Goal: Information Seeking & Learning: Learn about a topic

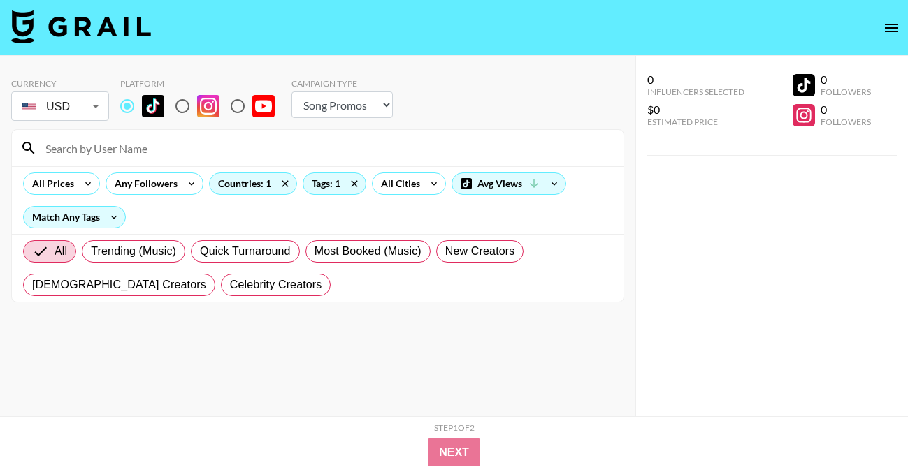
select select "Song"
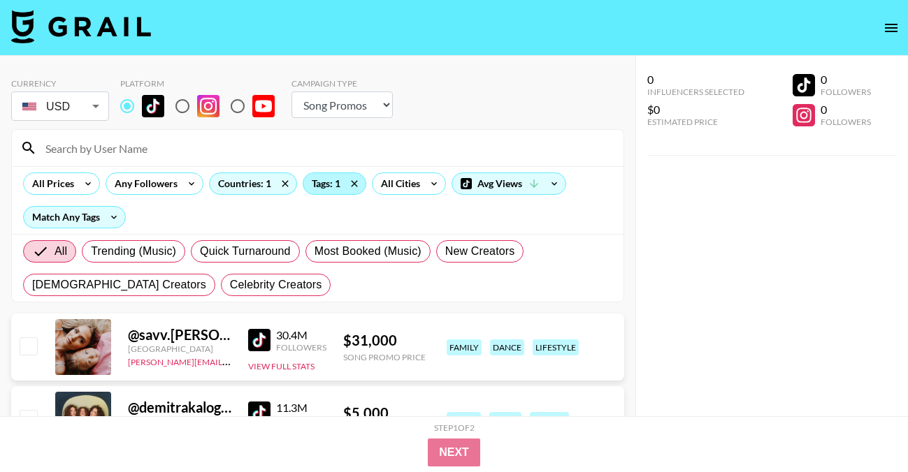
click at [340, 178] on div "Tags: 1" at bounding box center [334, 183] width 62 height 21
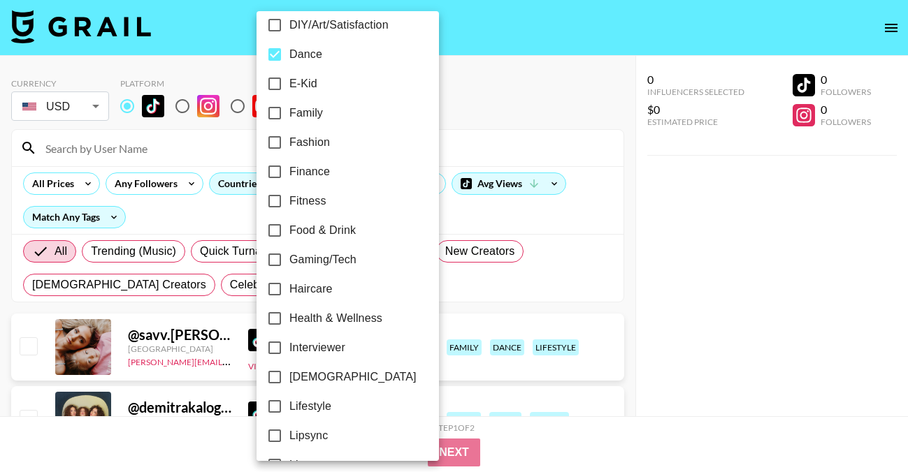
scroll to position [342, 0]
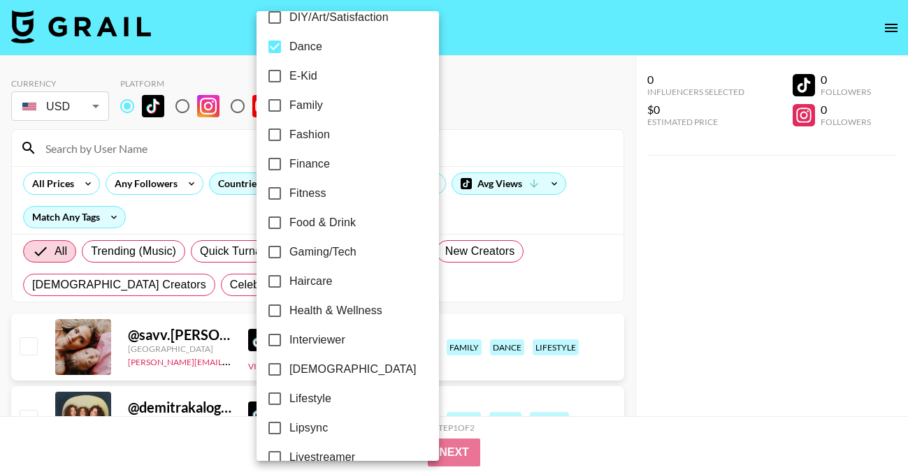
click at [274, 374] on input "[DEMOGRAPHIC_DATA]" at bounding box center [274, 369] width 29 height 29
checkbox input "true"
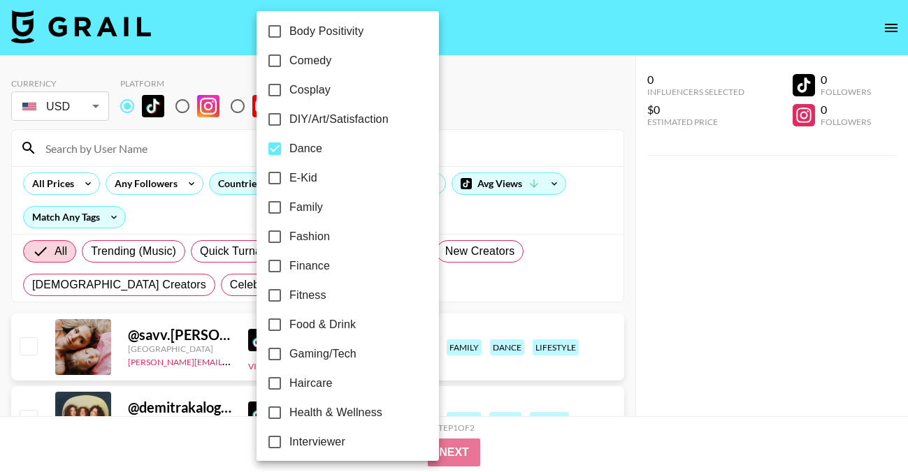
scroll to position [238, 0]
click at [276, 150] on input "Dance" at bounding box center [274, 150] width 29 height 29
checkbox input "false"
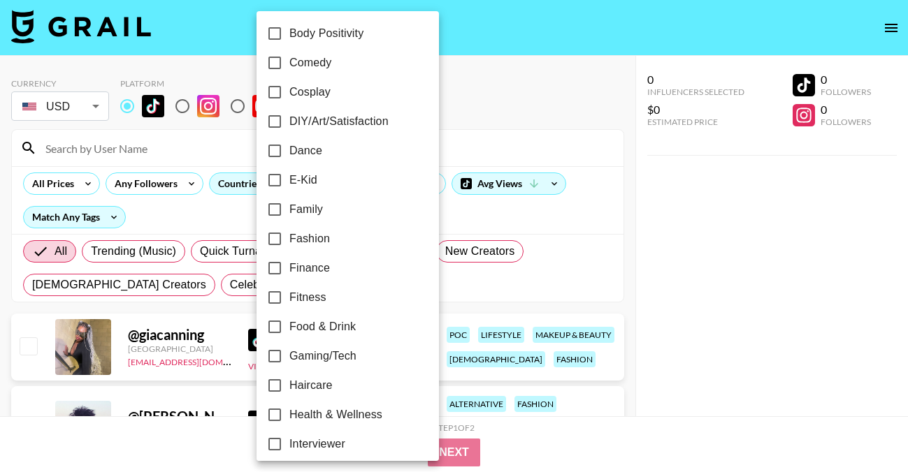
click at [542, 110] on div at bounding box center [454, 236] width 908 height 472
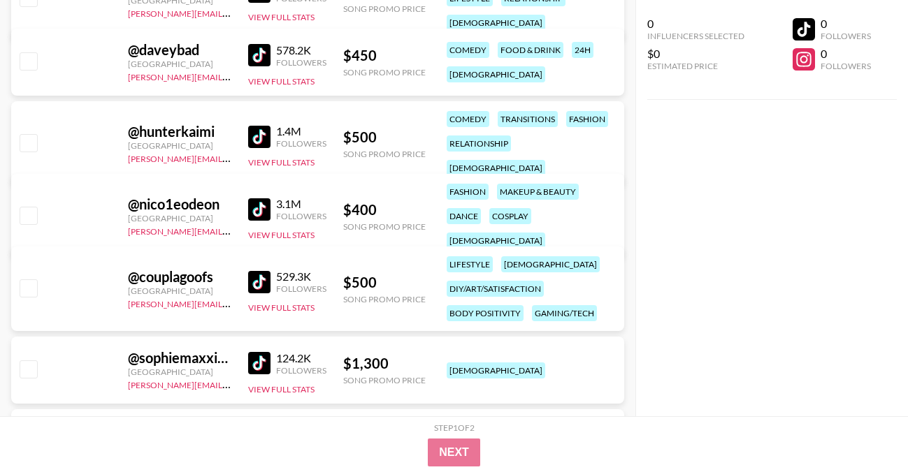
scroll to position [3138, 0]
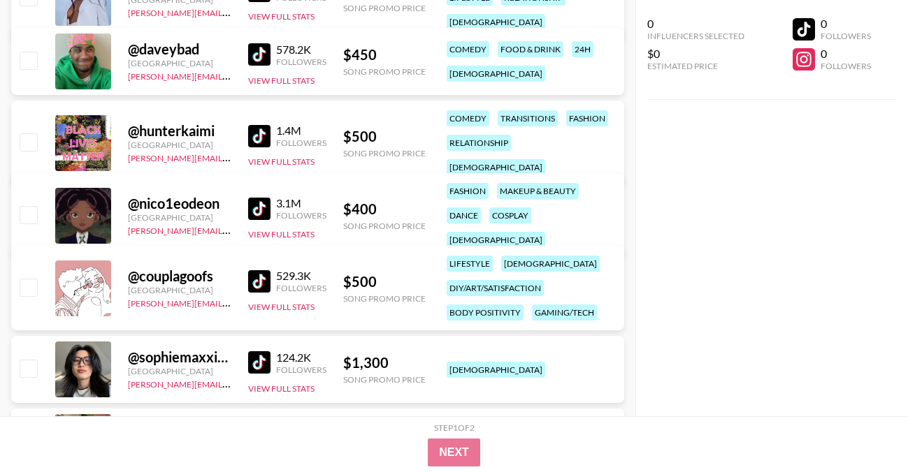
click at [257, 204] on img at bounding box center [259, 209] width 22 height 22
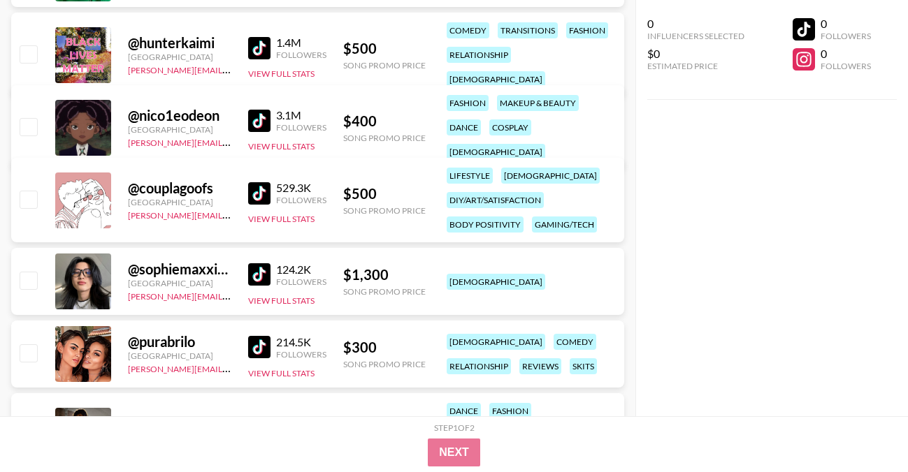
scroll to position [3228, 0]
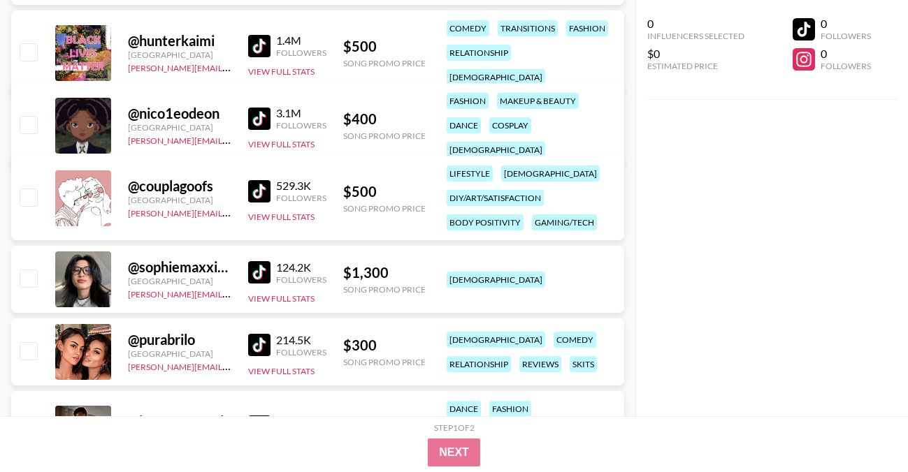
click at [266, 191] on img at bounding box center [259, 191] width 22 height 22
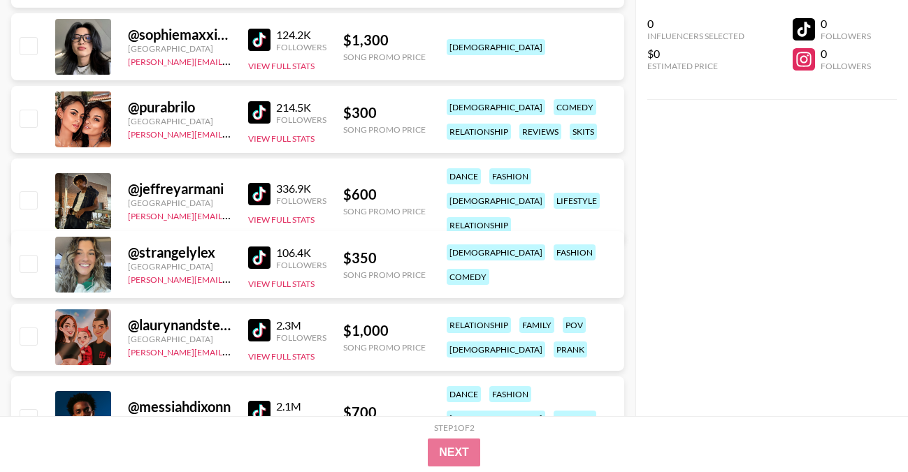
scroll to position [3461, 0]
click at [258, 257] on img at bounding box center [259, 257] width 22 height 22
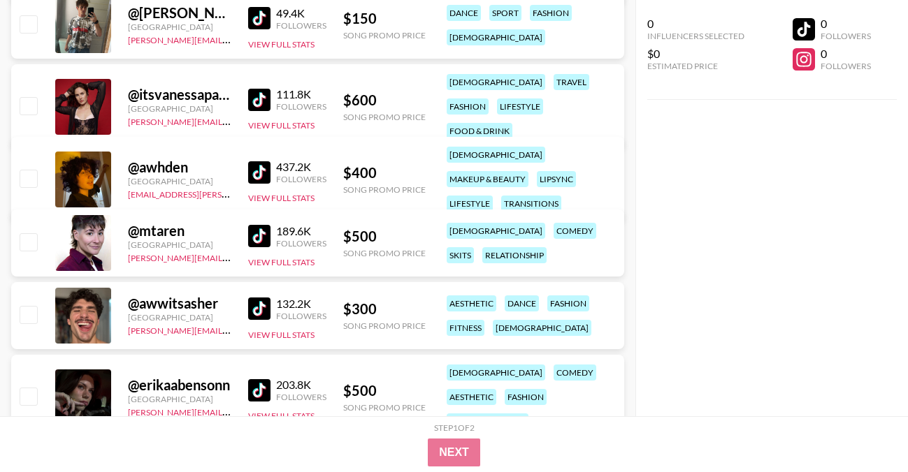
scroll to position [5172, 0]
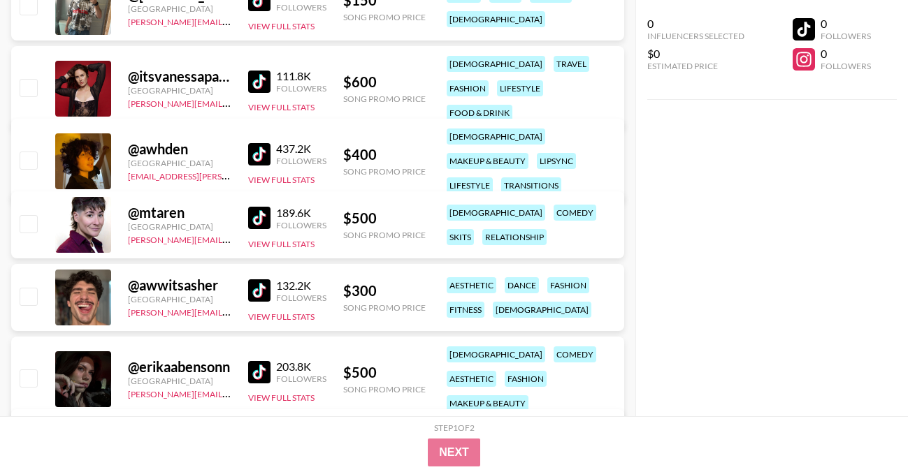
click at [267, 291] on img at bounding box center [259, 291] width 22 height 22
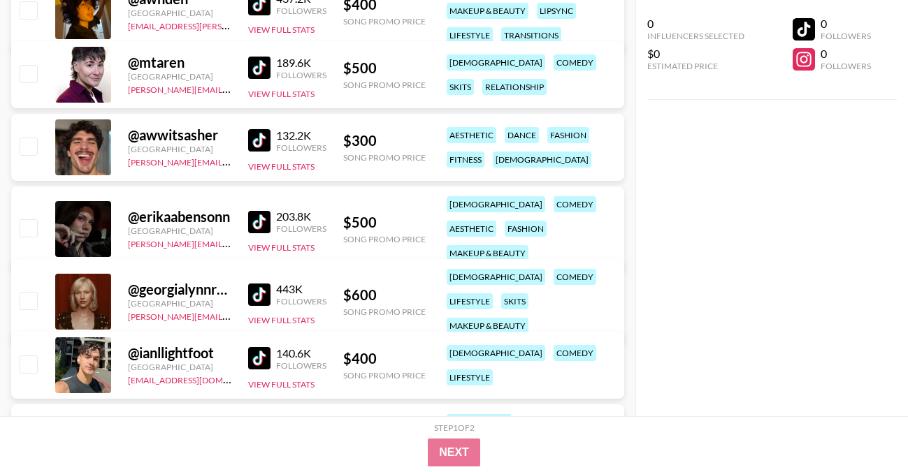
scroll to position [5324, 0]
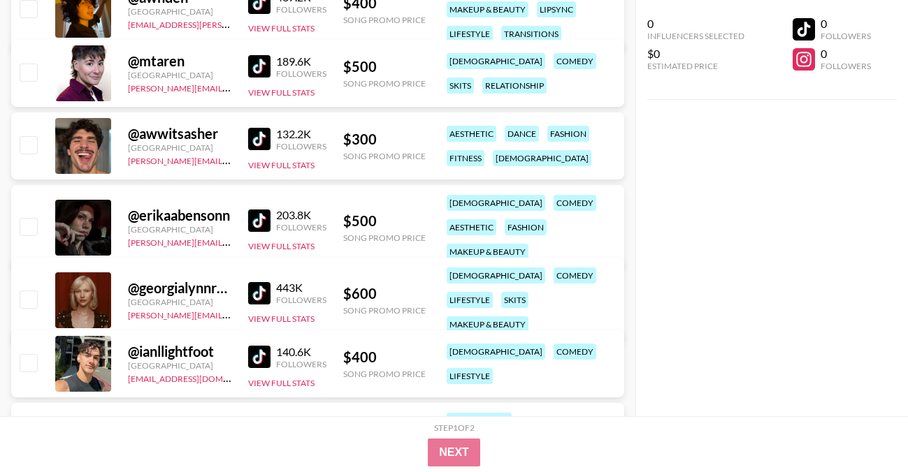
click at [258, 356] on img at bounding box center [259, 357] width 22 height 22
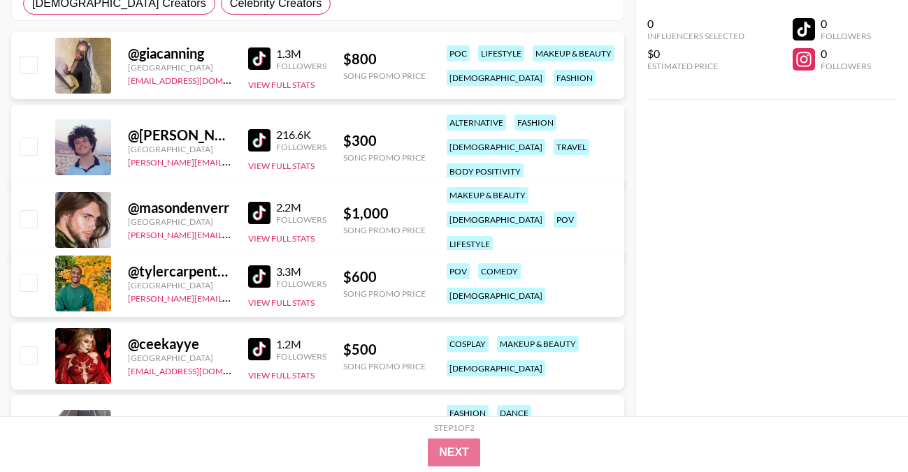
scroll to position [0, 0]
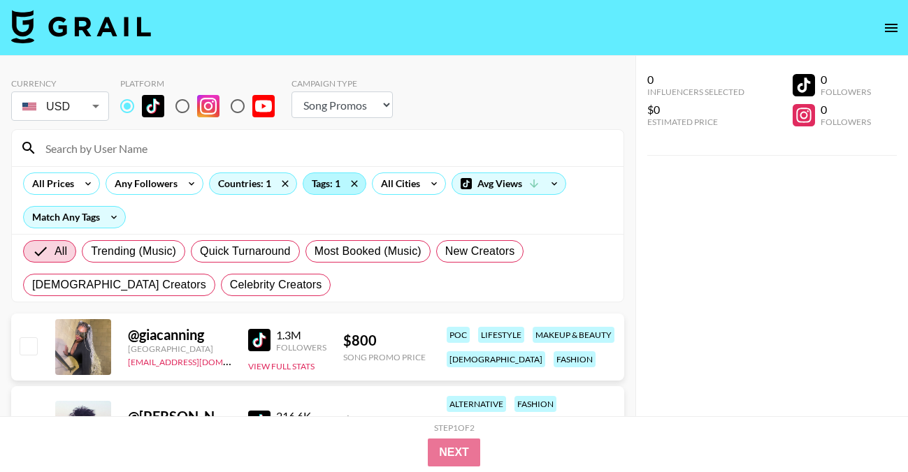
click at [328, 191] on div "Tags: 1" at bounding box center [334, 183] width 62 height 21
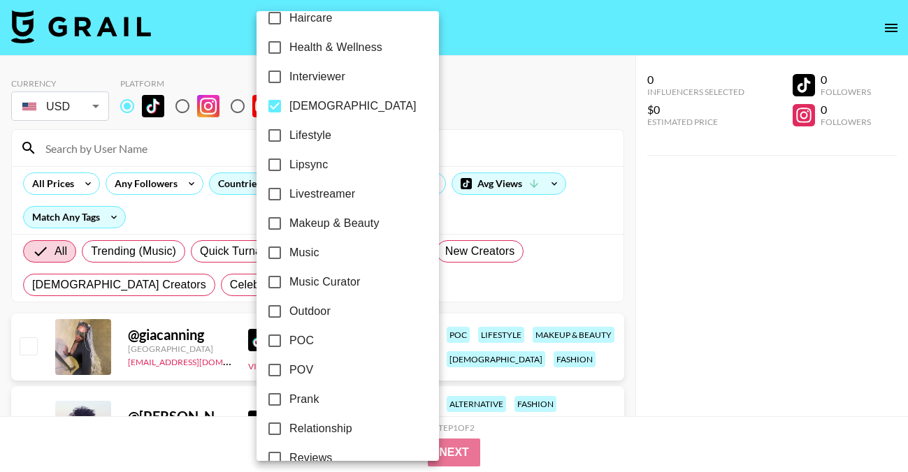
scroll to position [581, 0]
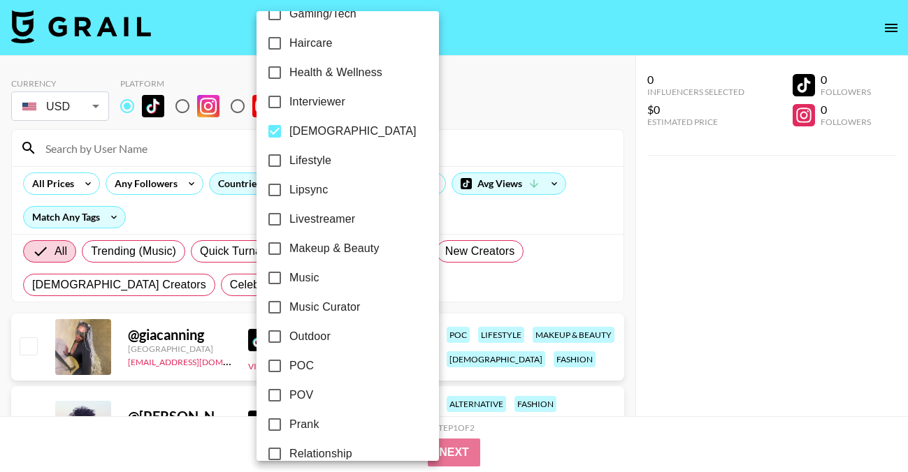
click at [273, 129] on input "[DEMOGRAPHIC_DATA]" at bounding box center [274, 131] width 29 height 29
checkbox input "false"
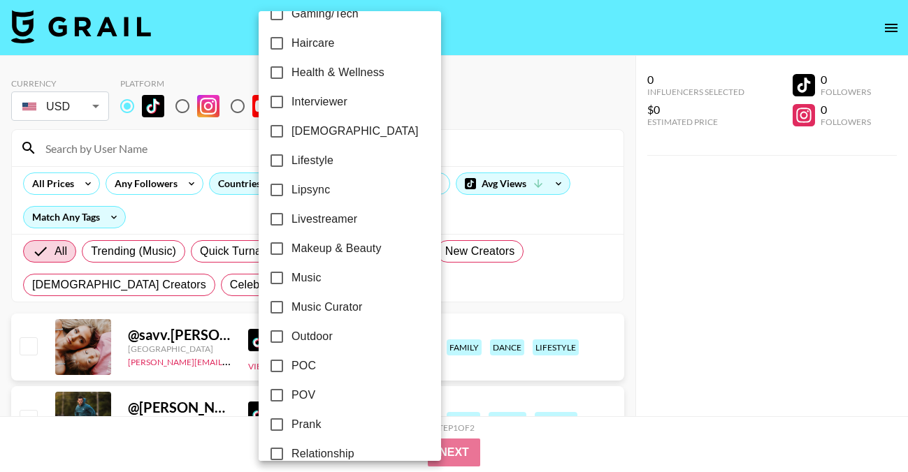
click at [139, 150] on div at bounding box center [454, 236] width 908 height 472
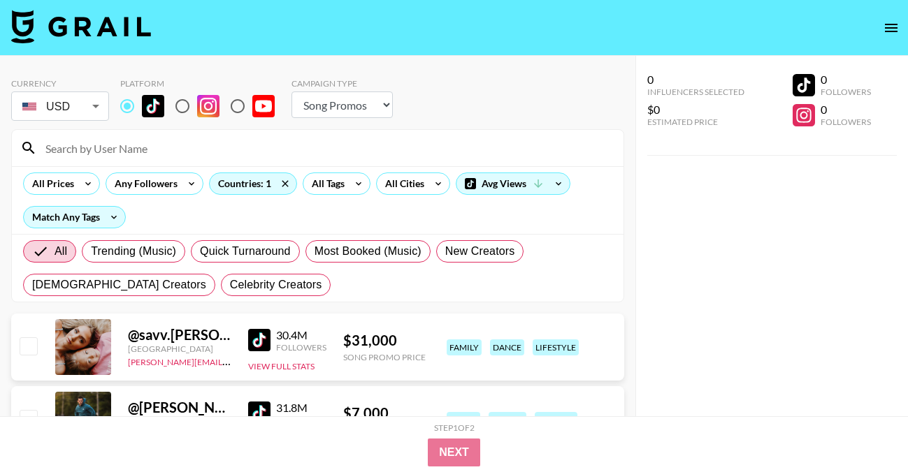
click at [87, 152] on input at bounding box center [326, 148] width 578 height 22
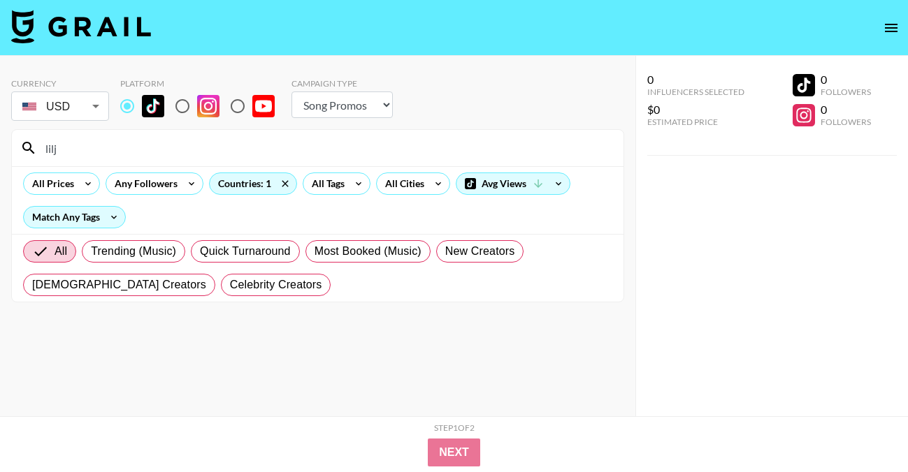
type input "lilj"
